Goal: Task Accomplishment & Management: Complete application form

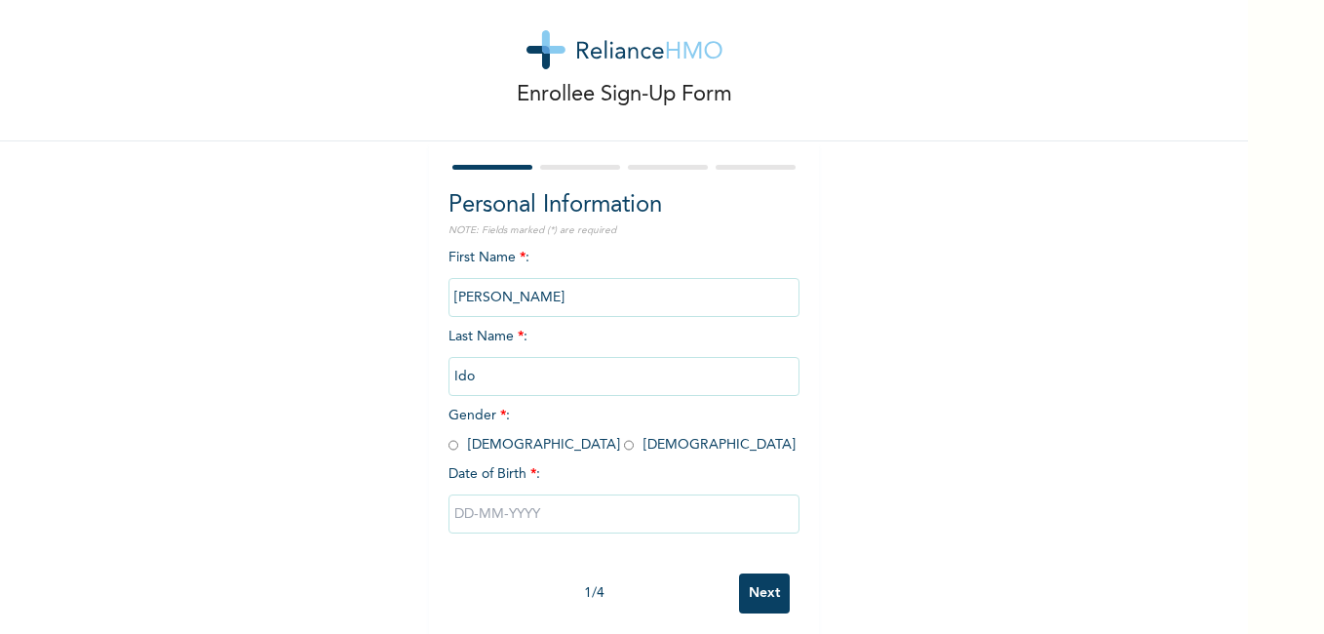
scroll to position [52, 0]
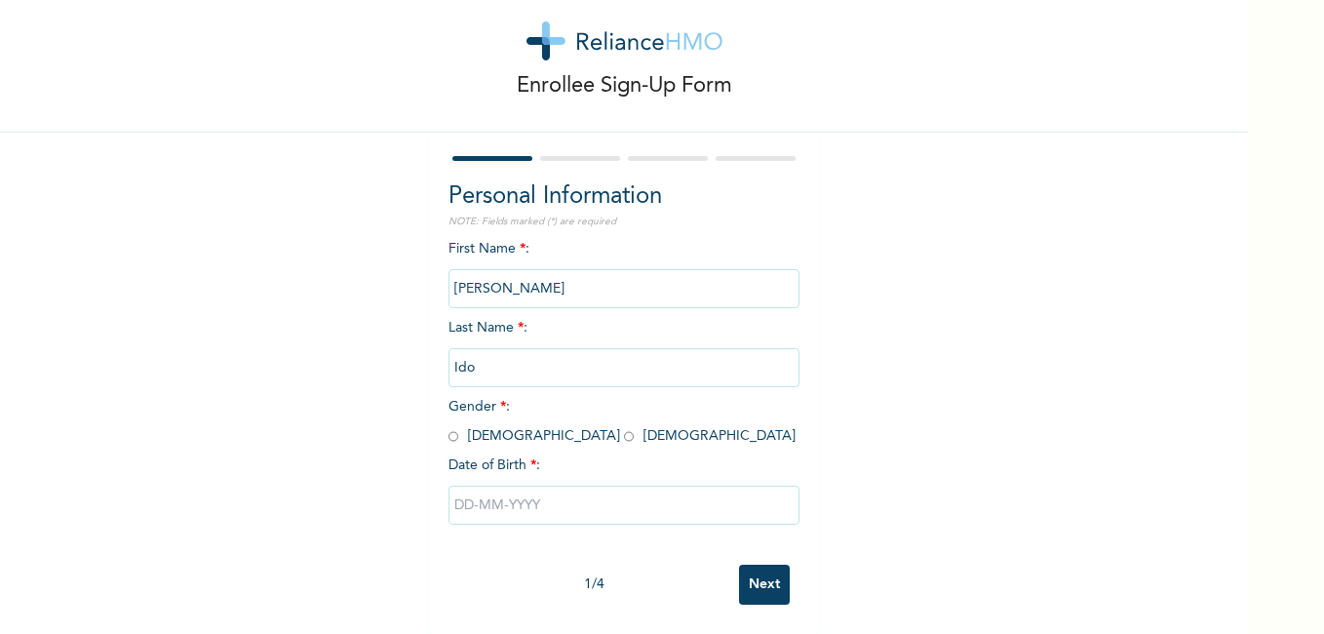
click at [624, 427] on input "radio" at bounding box center [629, 436] width 10 height 19
radio input "true"
click at [568, 490] on input "text" at bounding box center [623, 505] width 351 height 39
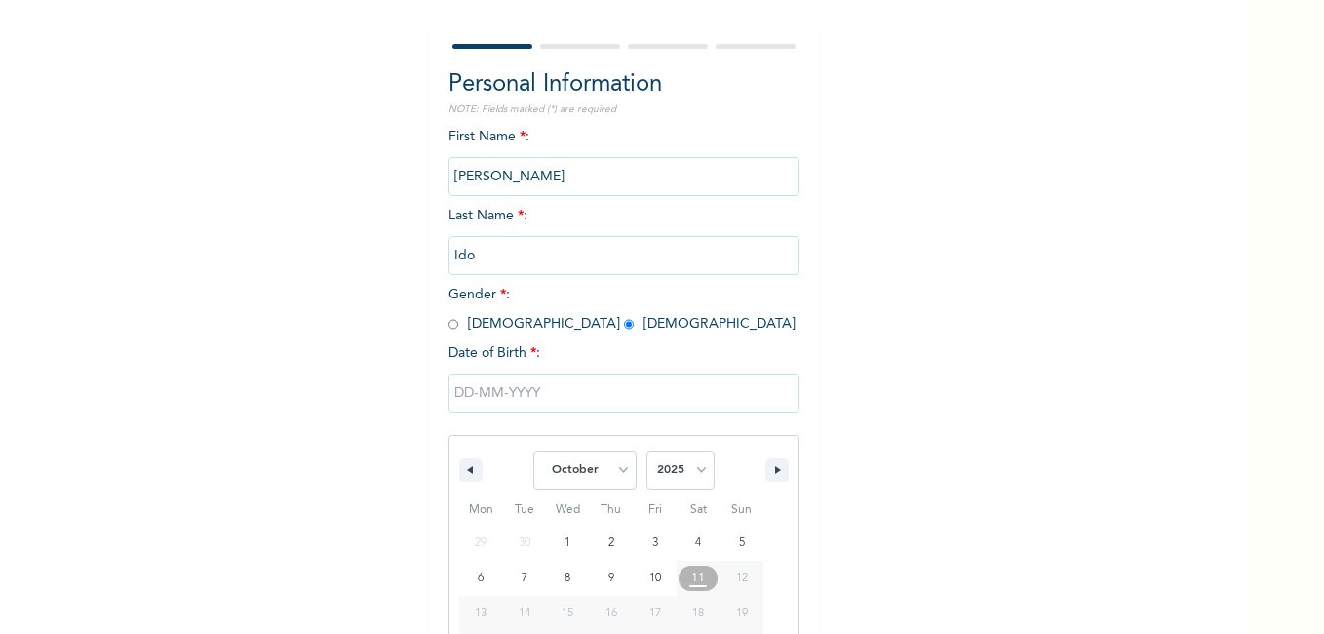
scroll to position [253, 0]
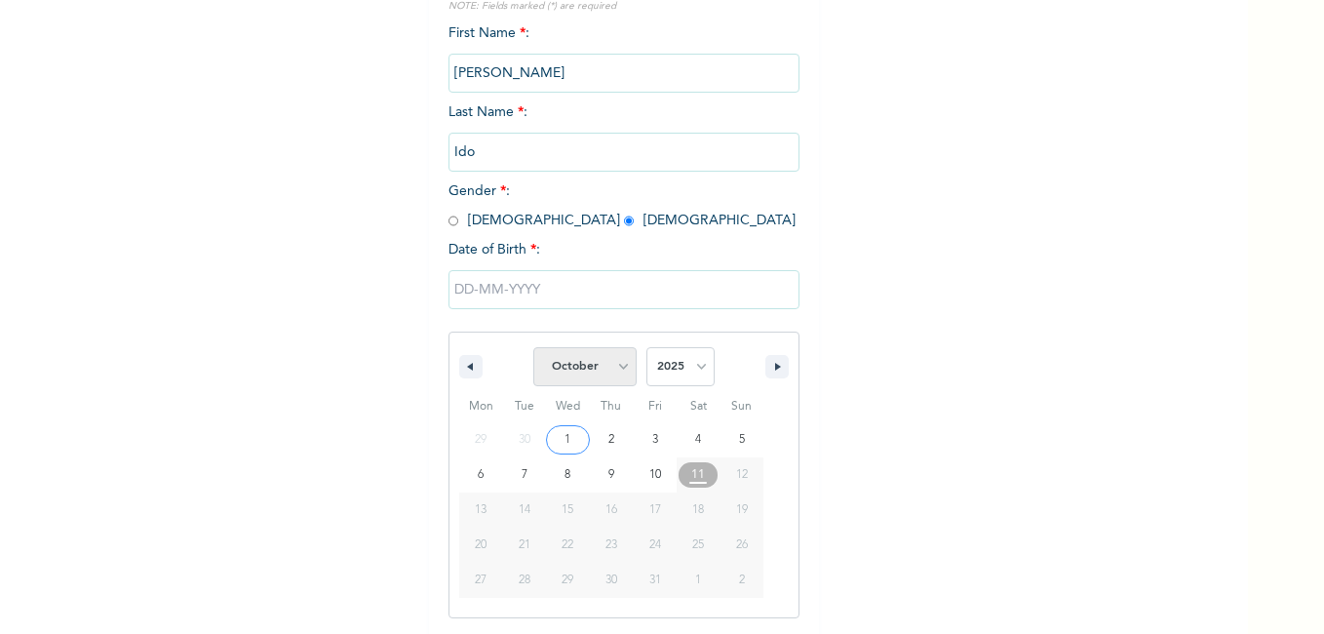
click at [612, 371] on select "January February March April May June July August September October November De…" at bounding box center [584, 366] width 103 height 39
select select "4"
click at [533, 348] on select "January February March April May June July August September October November De…" at bounding box center [584, 366] width 103 height 39
type input "[DATE]"
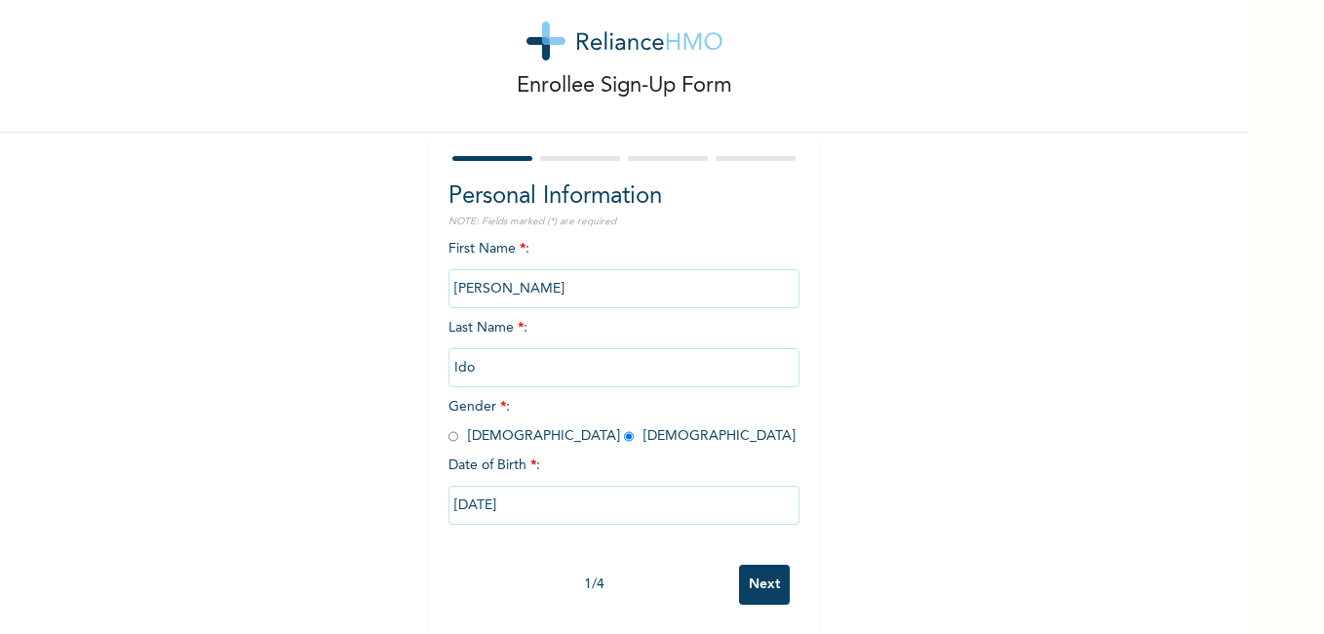
click at [577, 493] on input "[DATE]" at bounding box center [623, 505] width 351 height 39
select select "4"
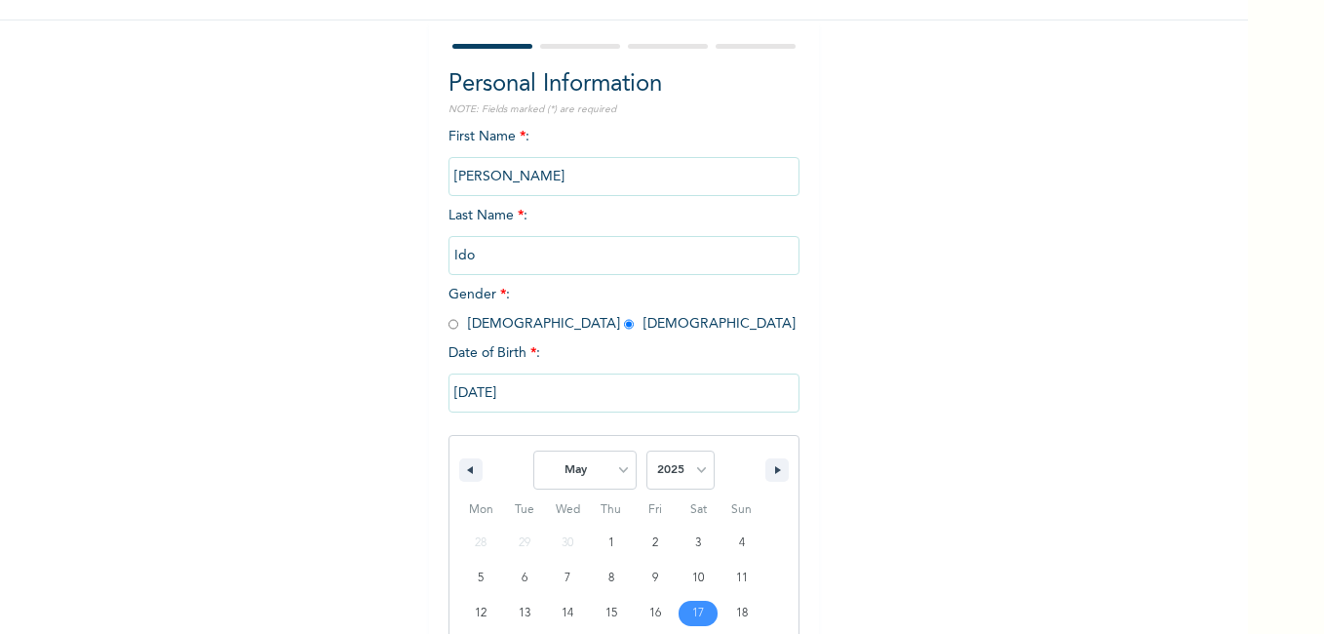
scroll to position [253, 0]
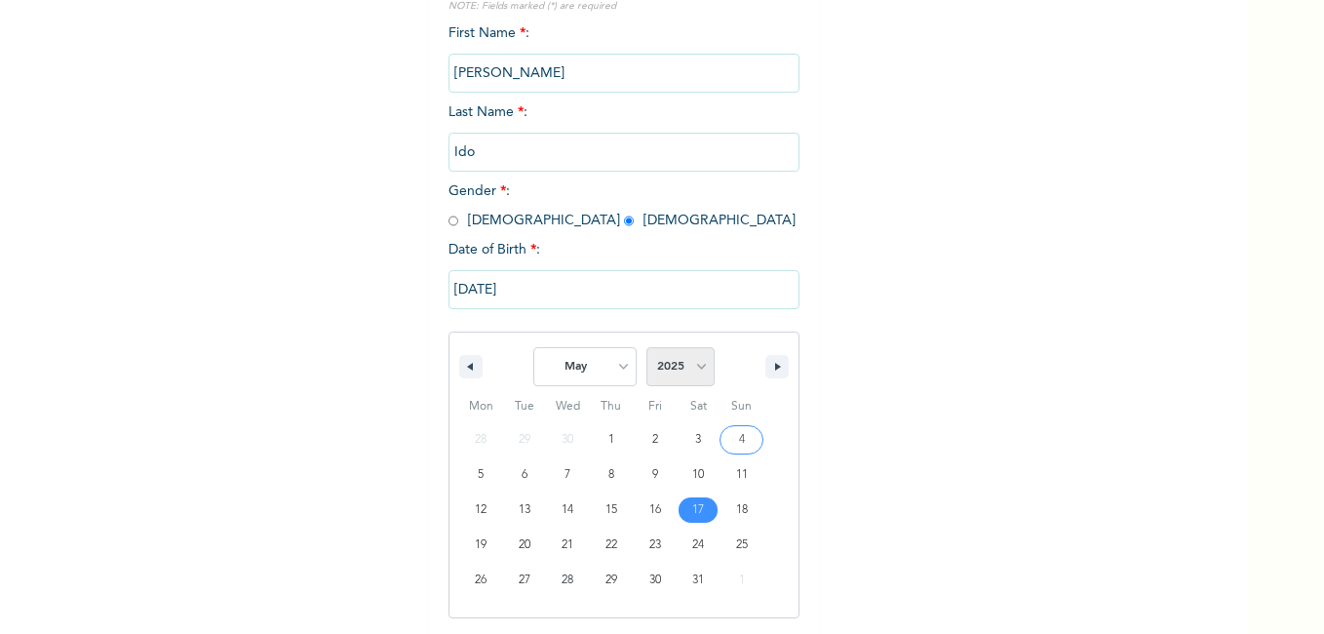
click at [695, 375] on select "2025 2024 2023 2022 2021 2020 2019 2018 2017 2016 2015 2014 2013 2012 2011 2010…" at bounding box center [680, 366] width 68 height 39
select select "1992"
click at [646, 348] on select "2025 2024 2023 2022 2021 2020 2019 2018 2017 2016 2015 2014 2013 2012 2011 2010…" at bounding box center [680, 366] width 68 height 39
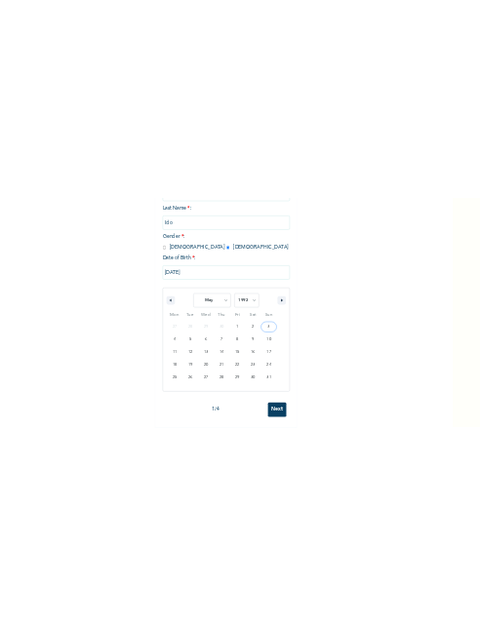
scroll to position [52, 0]
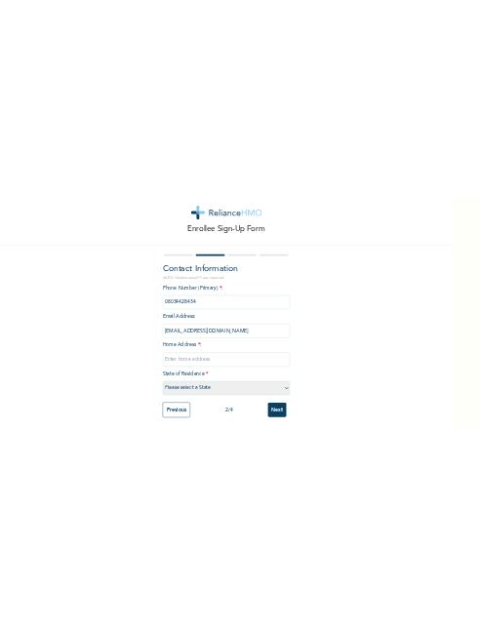
scroll to position [19, 0]
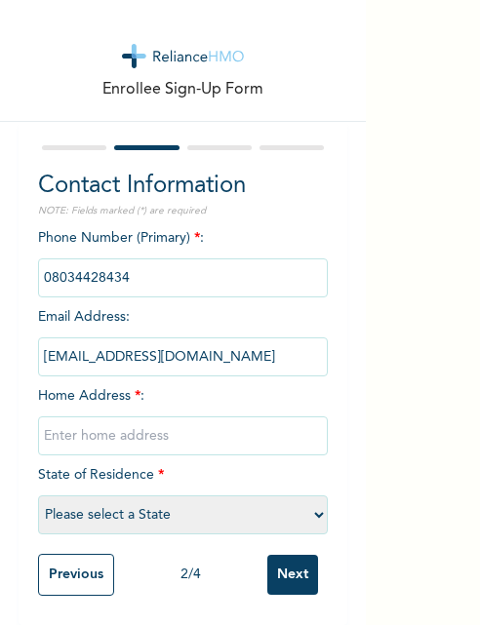
click at [141, 416] on input "text" at bounding box center [183, 435] width 291 height 39
type input "[STREET_ADDRESS]"
click at [212, 495] on select "Please select a State [PERSON_NAME] (FCT) [PERSON_NAME] Ibom [GEOGRAPHIC_DATA] …" at bounding box center [183, 514] width 291 height 39
select select "25"
click at [38, 495] on select "Please select a State [PERSON_NAME] (FCT) [PERSON_NAME] Ibom [GEOGRAPHIC_DATA] …" at bounding box center [183, 514] width 291 height 39
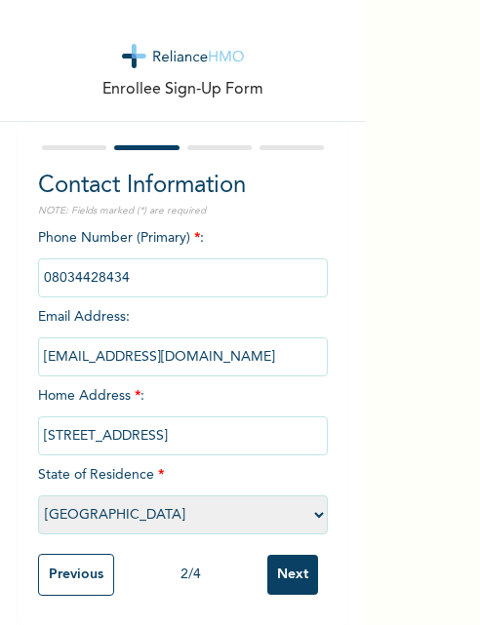
click at [276, 567] on input "Next" at bounding box center [292, 575] width 51 height 40
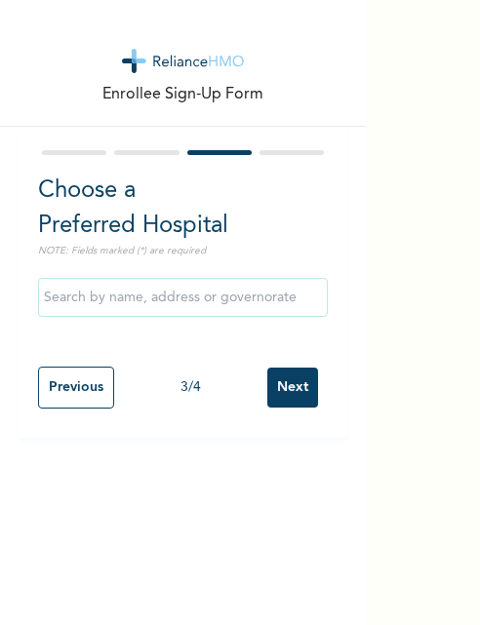
click at [170, 304] on input "text" at bounding box center [183, 297] width 291 height 39
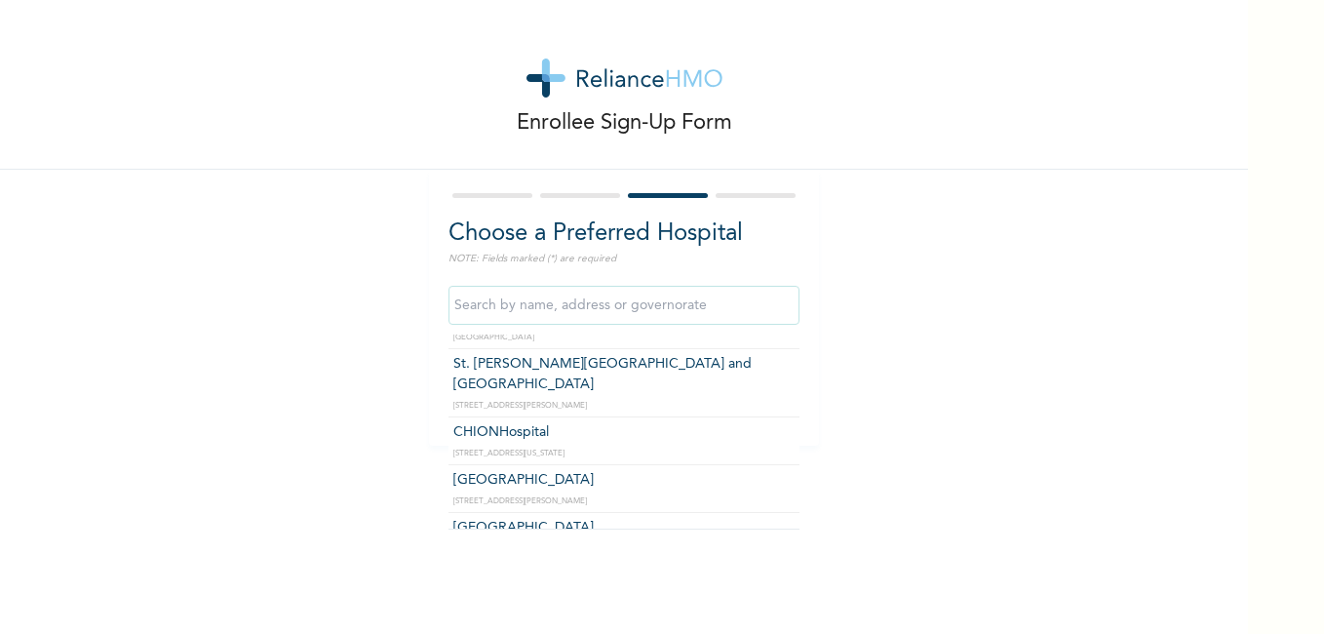
scroll to position [8503, 0]
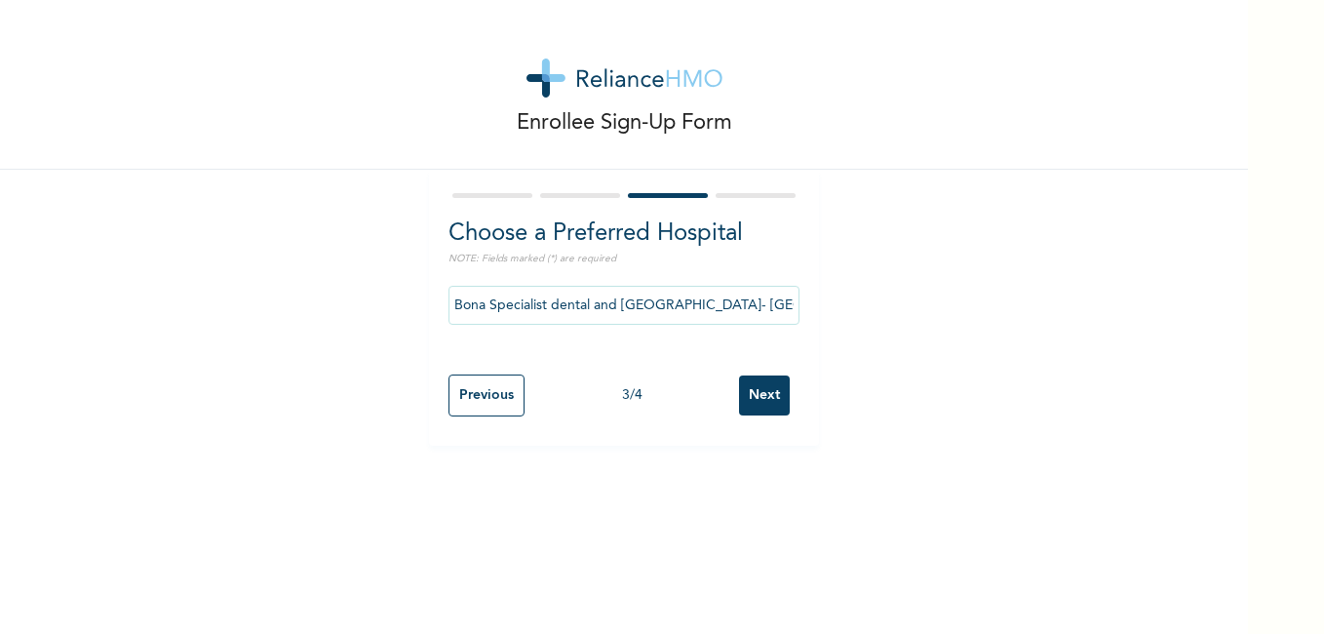
click at [761, 313] on input "Bona Specialist dental and [GEOGRAPHIC_DATA]- [GEOGRAPHIC_DATA]" at bounding box center [623, 305] width 351 height 39
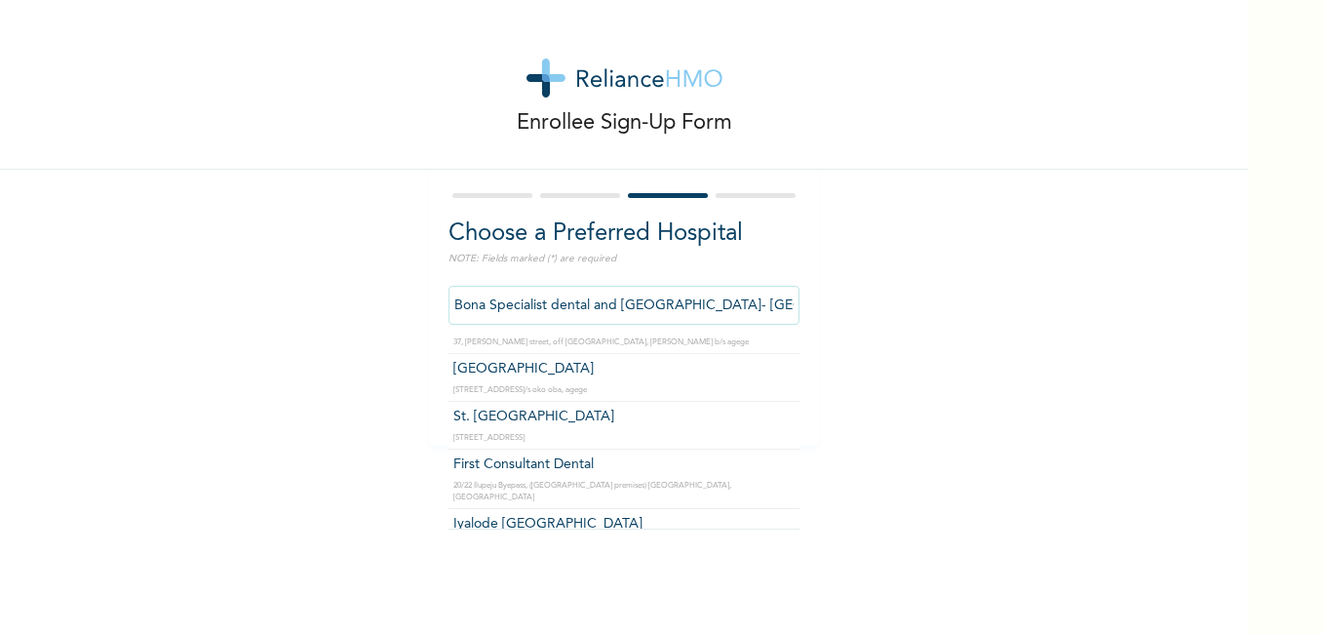
scroll to position [13373, 0]
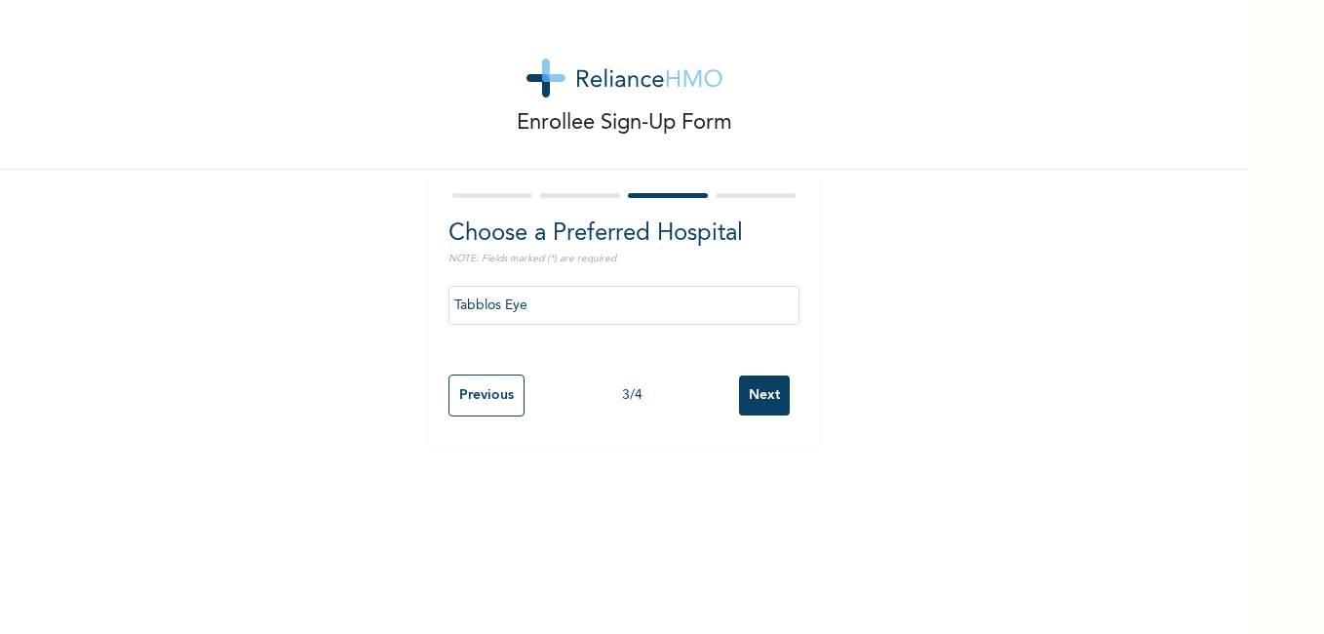
click at [740, 323] on input "Tabblos Eye" at bounding box center [623, 305] width 351 height 39
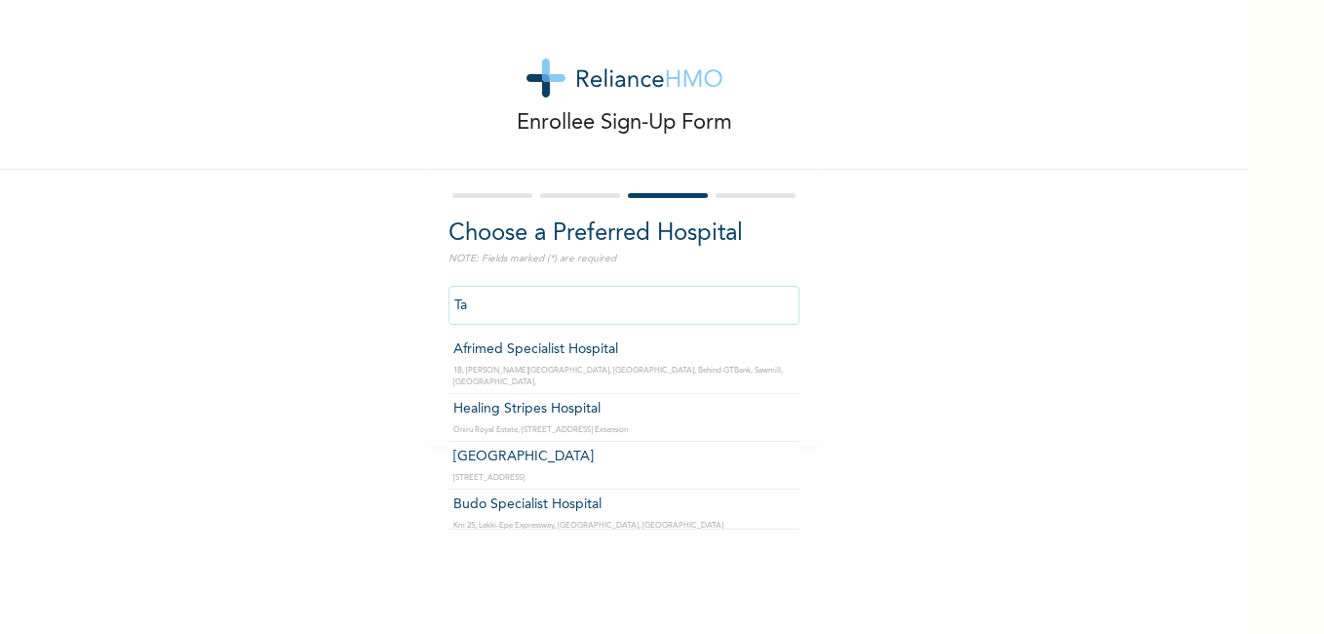
type input "T"
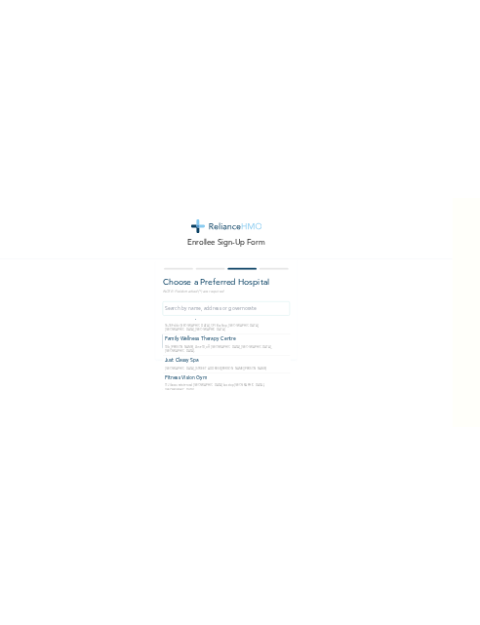
scroll to position [30939, 0]
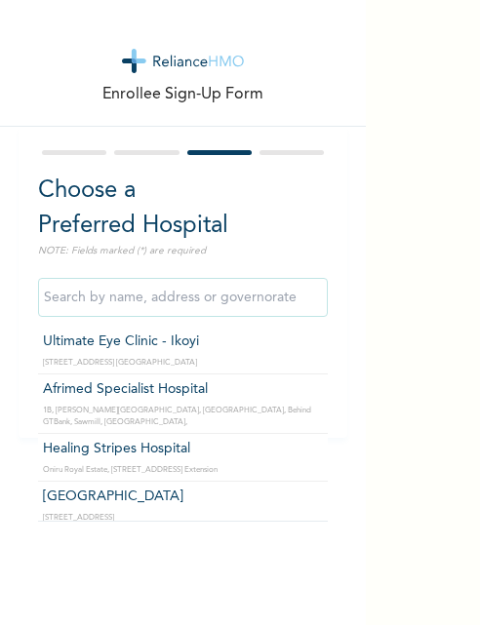
click at [184, 300] on input "text" at bounding box center [183, 297] width 291 height 39
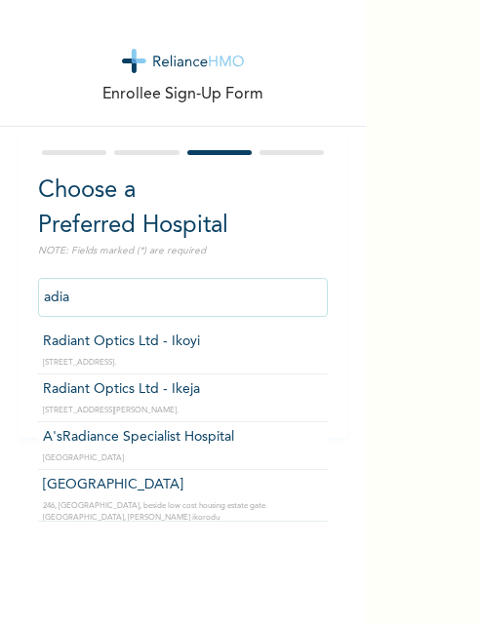
type input "[GEOGRAPHIC_DATA]"
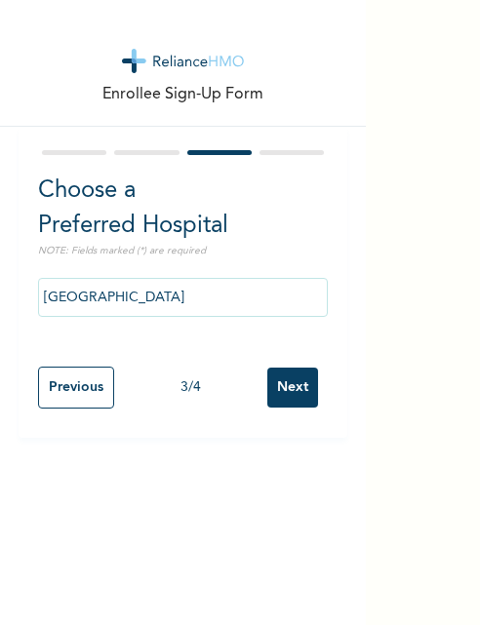
click at [159, 307] on input "[GEOGRAPHIC_DATA]" at bounding box center [183, 297] width 291 height 39
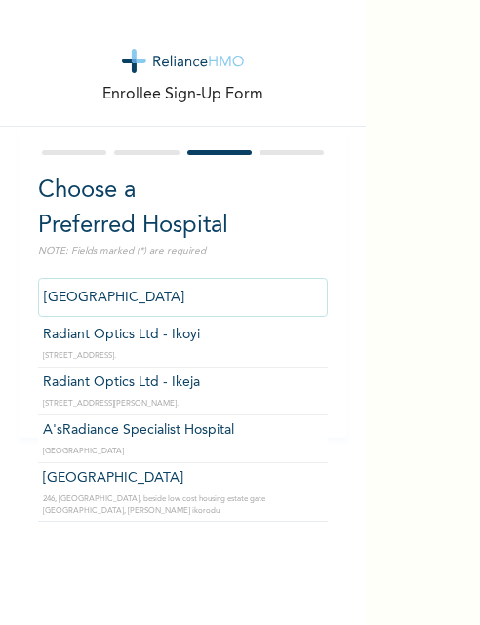
scroll to position [9, 0]
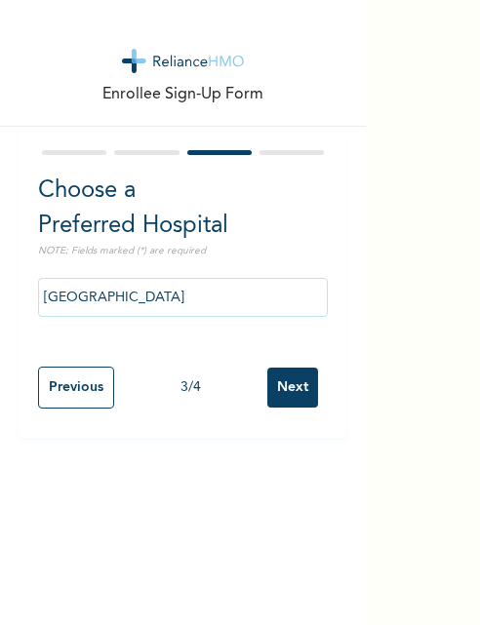
click at [282, 391] on input "Next" at bounding box center [292, 388] width 51 height 40
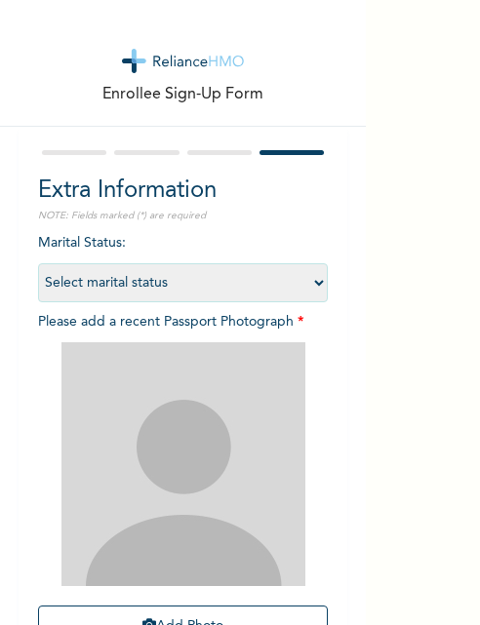
click at [309, 285] on select "Select marital status [DEMOGRAPHIC_DATA] Married [DEMOGRAPHIC_DATA] Widow/[DEMO…" at bounding box center [183, 282] width 291 height 39
select select "4"
click at [38, 263] on select "Select marital status [DEMOGRAPHIC_DATA] Married [DEMOGRAPHIC_DATA] Widow/[DEMO…" at bounding box center [183, 282] width 291 height 39
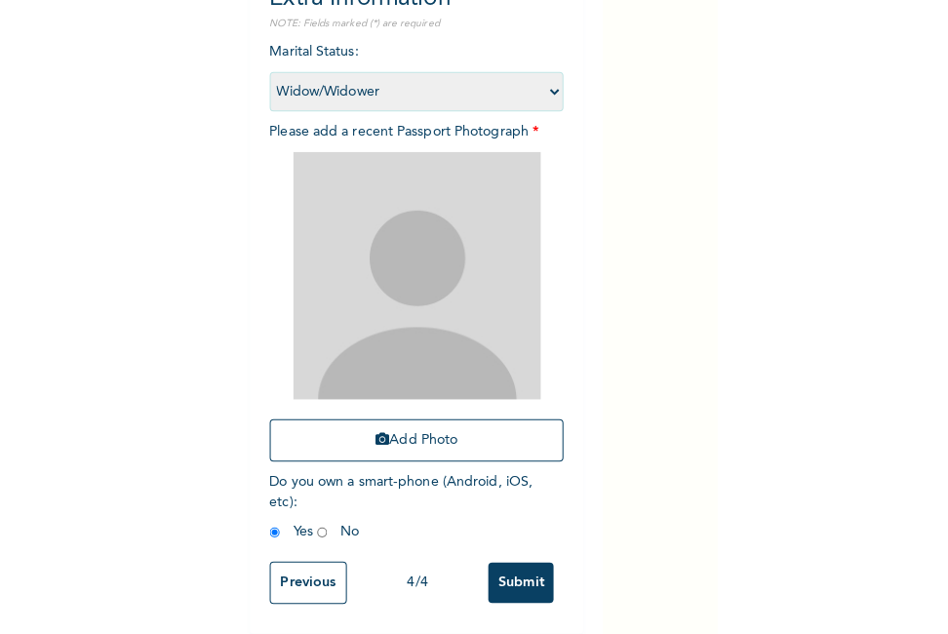
scroll to position [207, 0]
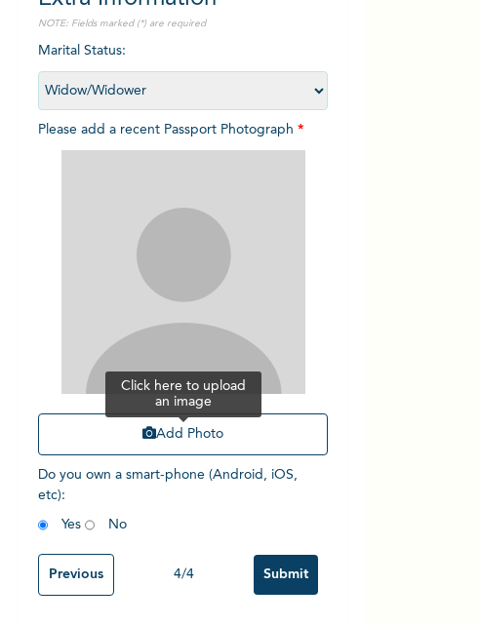
click at [251, 424] on button "Add Photo" at bounding box center [183, 434] width 291 height 42
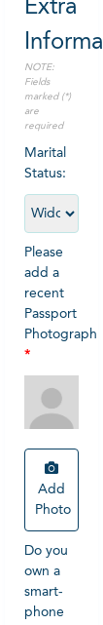
click at [55, 279] on span "Please add a recent Passport Photograph * Add Photo" at bounding box center [60, 393] width 73 height 295
click at [49, 420] on img at bounding box center [51, 402] width 54 height 54
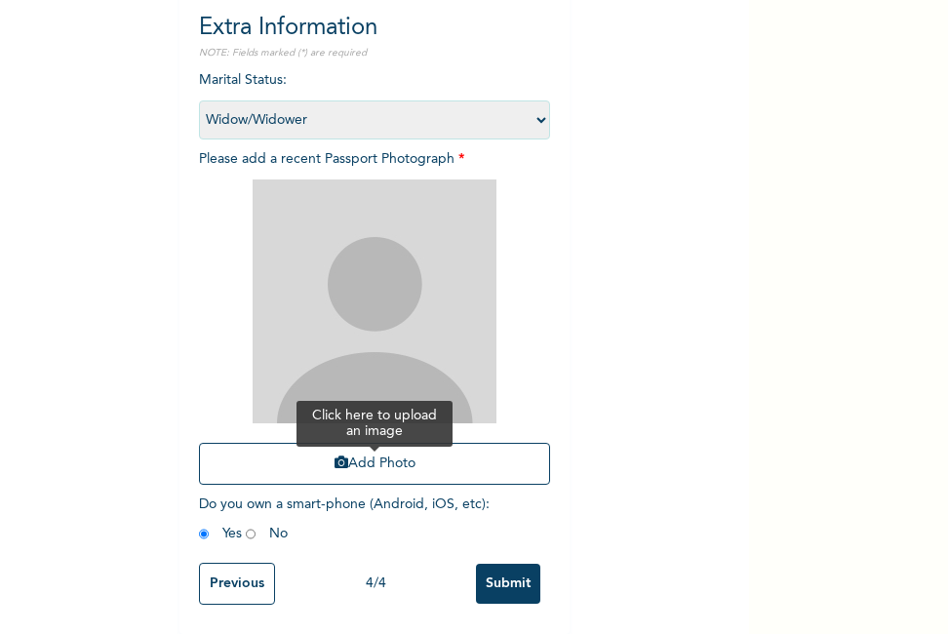
click at [366, 461] on button "Add Photo" at bounding box center [374, 464] width 351 height 42
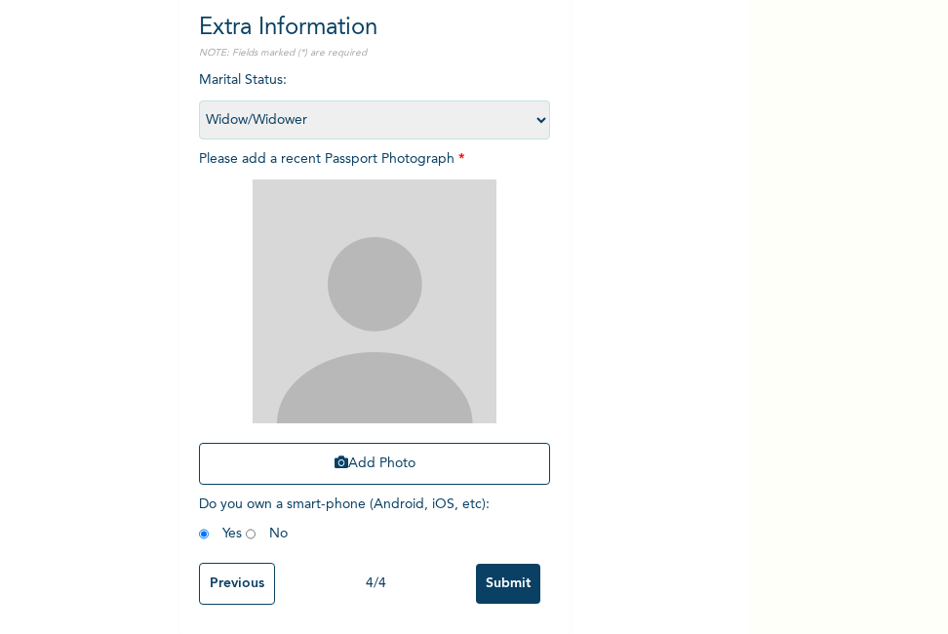
click at [416, 311] on img at bounding box center [375, 301] width 244 height 244
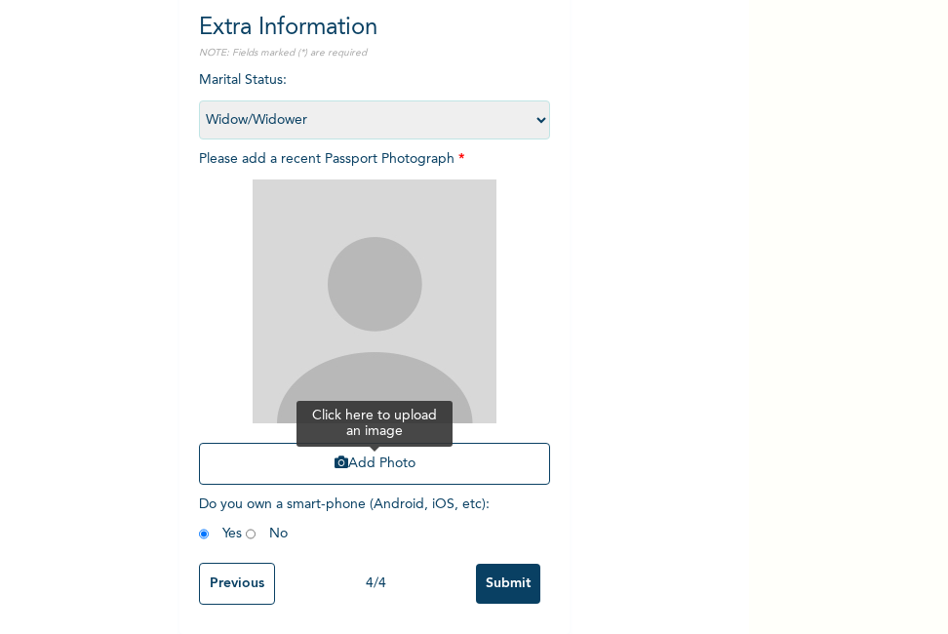
scroll to position [220, 0]
click at [365, 443] on button "Add Photo" at bounding box center [374, 464] width 351 height 42
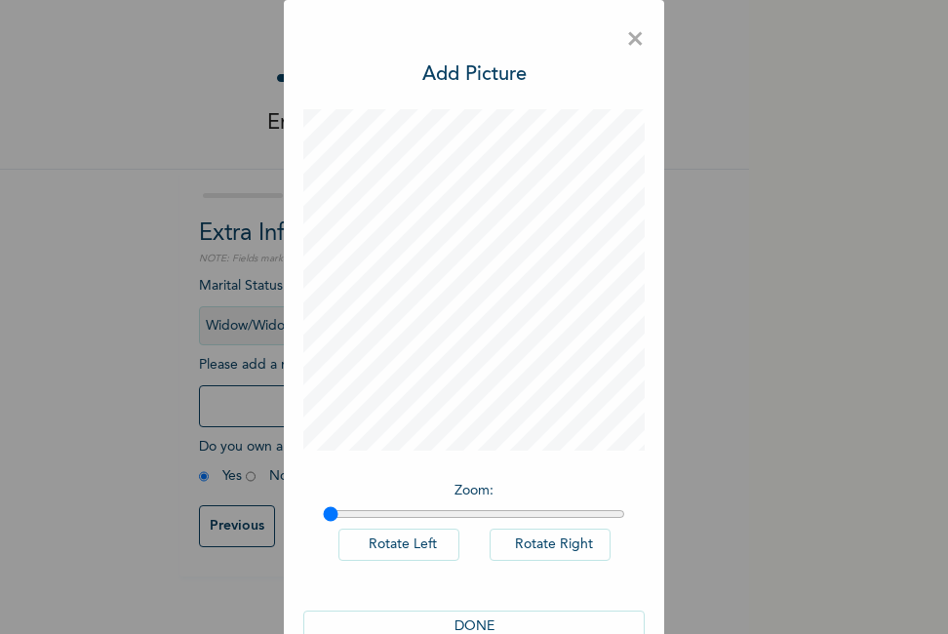
click at [482, 626] on button "DONE" at bounding box center [473, 626] width 341 height 32
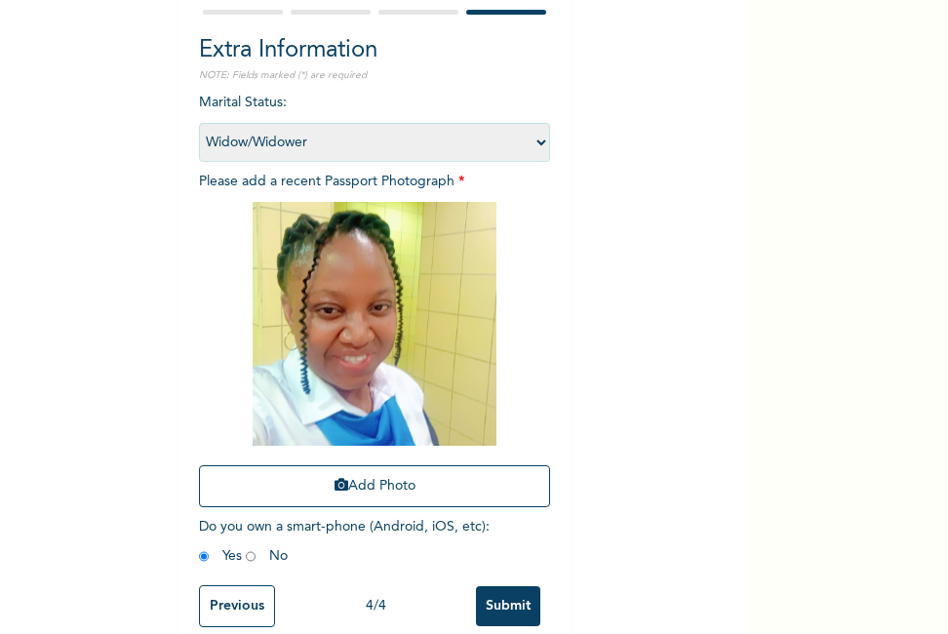
scroll to position [220, 0]
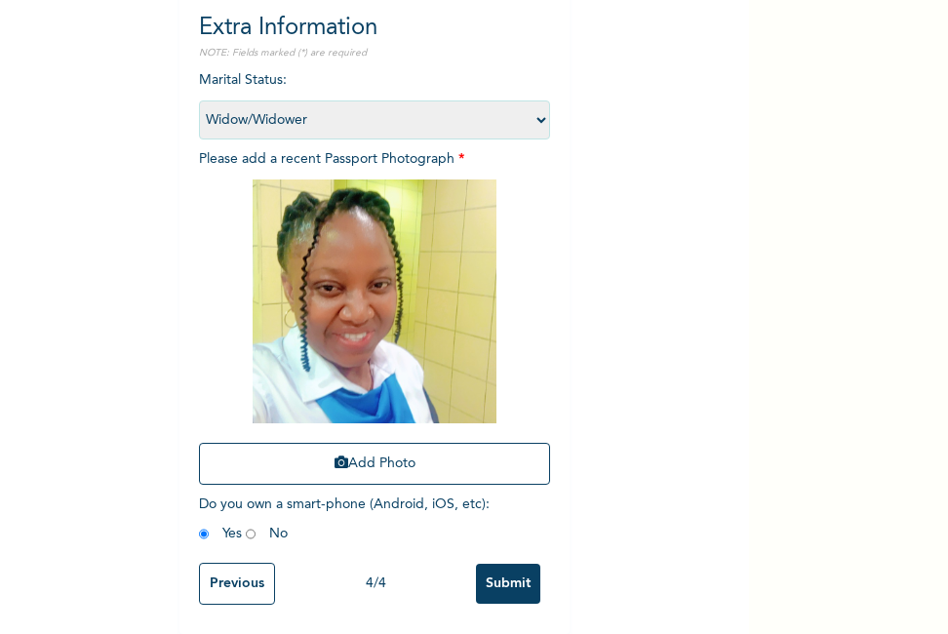
click at [499, 571] on input "Submit" at bounding box center [508, 584] width 64 height 40
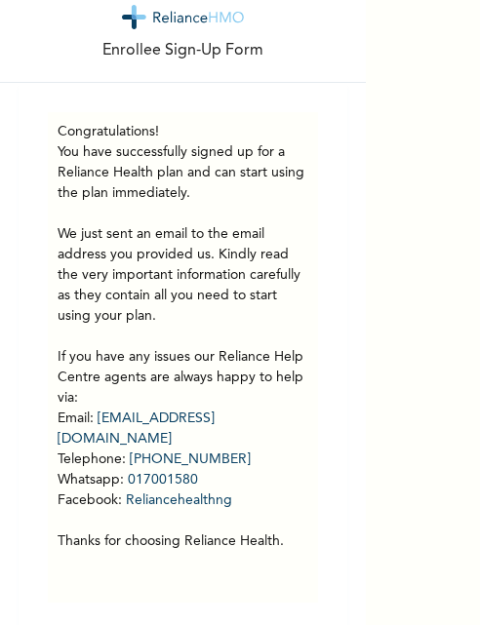
scroll to position [65, 0]
